Goal: Navigation & Orientation: Find specific page/section

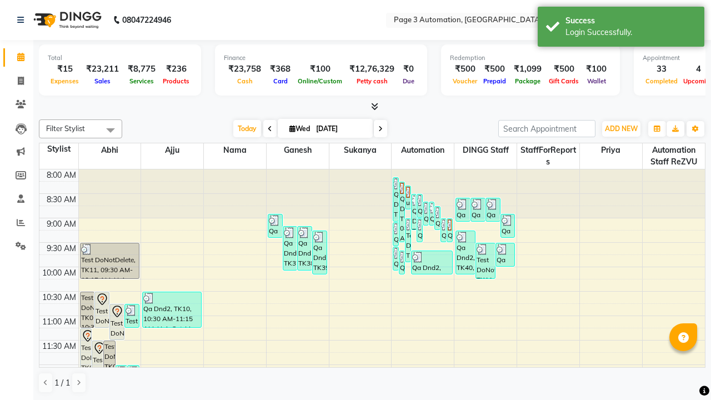
click at [693, 19] on icon at bounding box center [693, 20] width 8 height 8
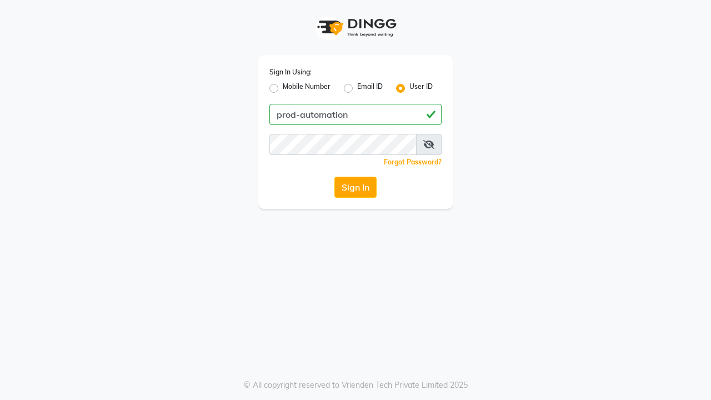
type input "prod-automation"
click at [356, 187] on button "Sign In" at bounding box center [356, 187] width 42 height 21
